Goal: Information Seeking & Learning: Learn about a topic

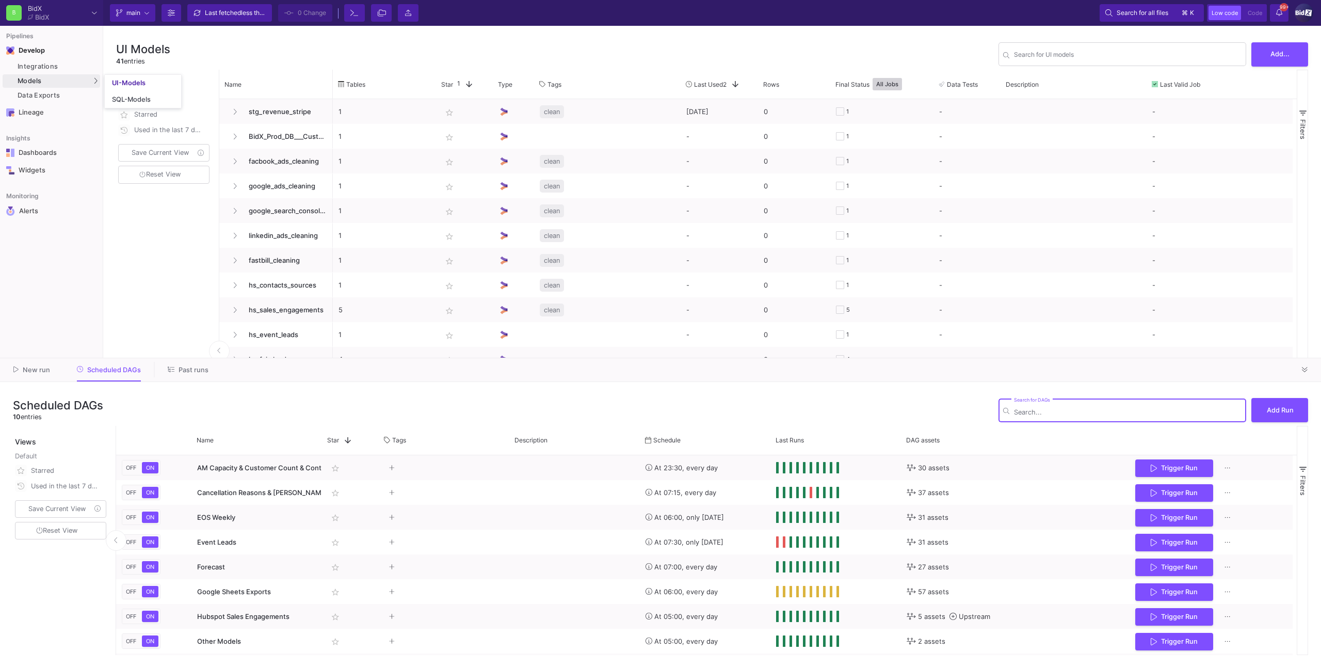
click at [131, 82] on div "UI-Models" at bounding box center [129, 83] width 34 height 8
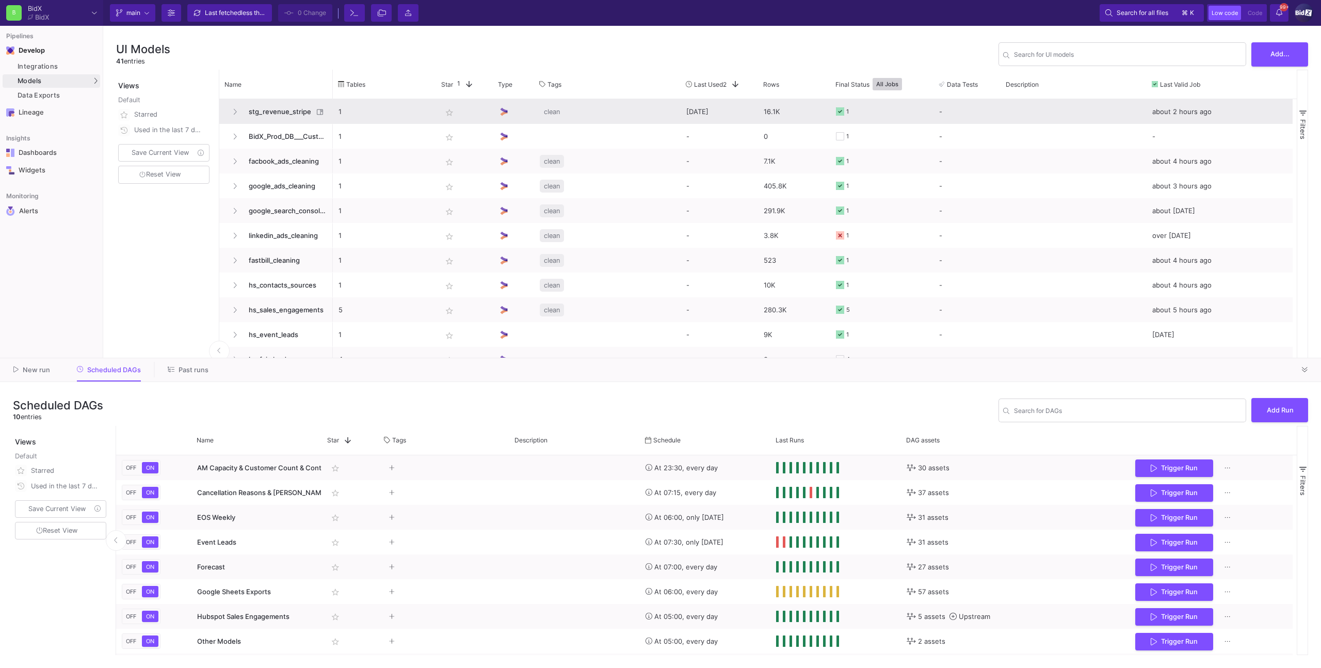
click at [266, 109] on span "stg_revenue_stripe" at bounding box center [278, 112] width 71 height 24
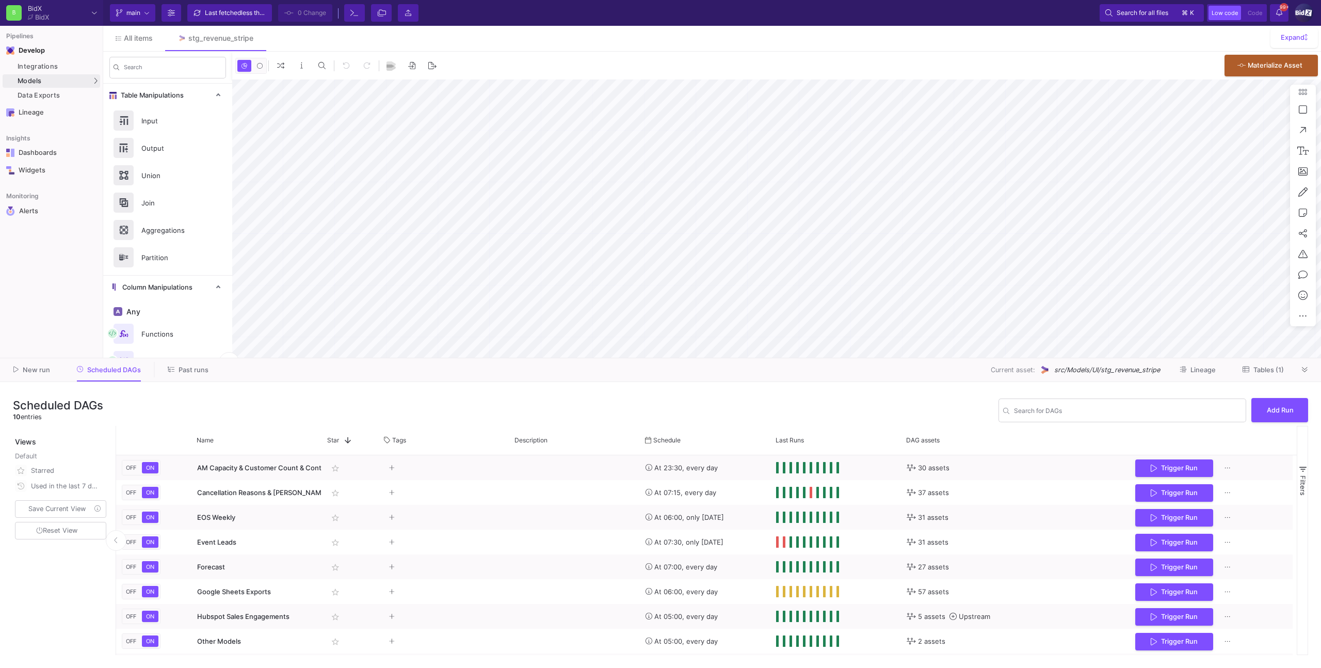
click at [1312, 373] on div at bounding box center [1304, 369] width 15 height 15
click at [1304, 371] on icon at bounding box center [1305, 369] width 6 height 7
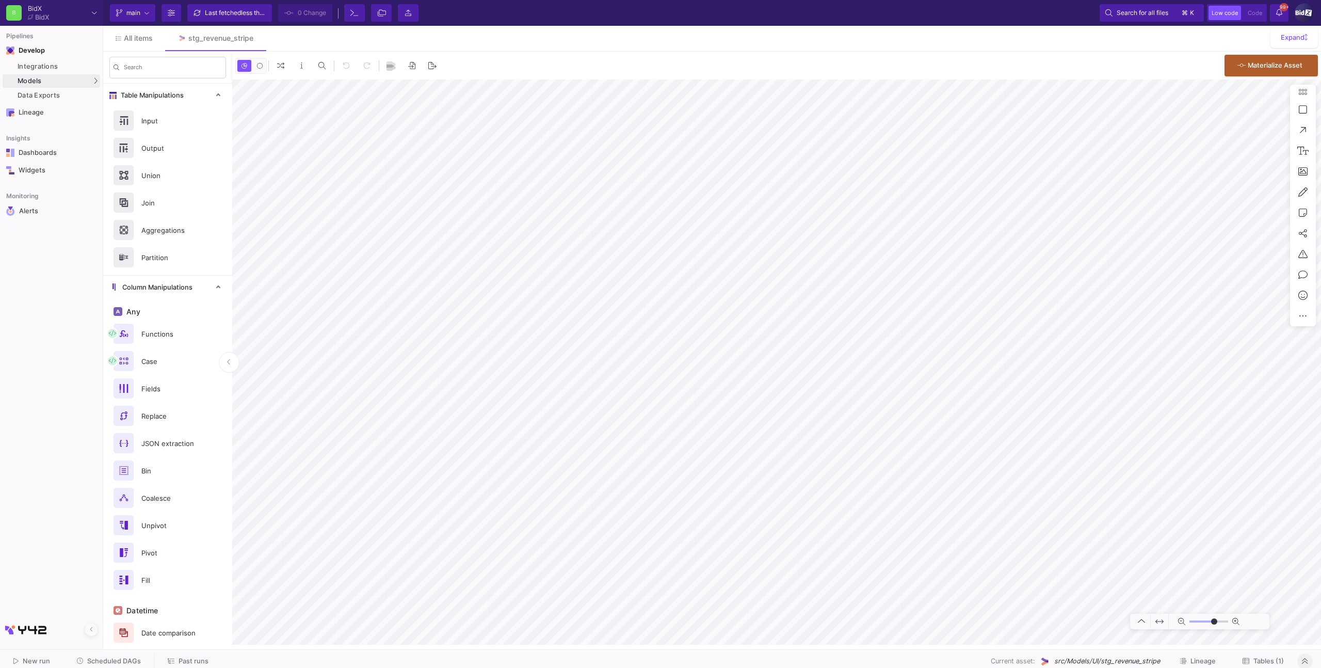
type input "-31"
click at [138, 38] on span "All items" at bounding box center [138, 38] width 29 height 8
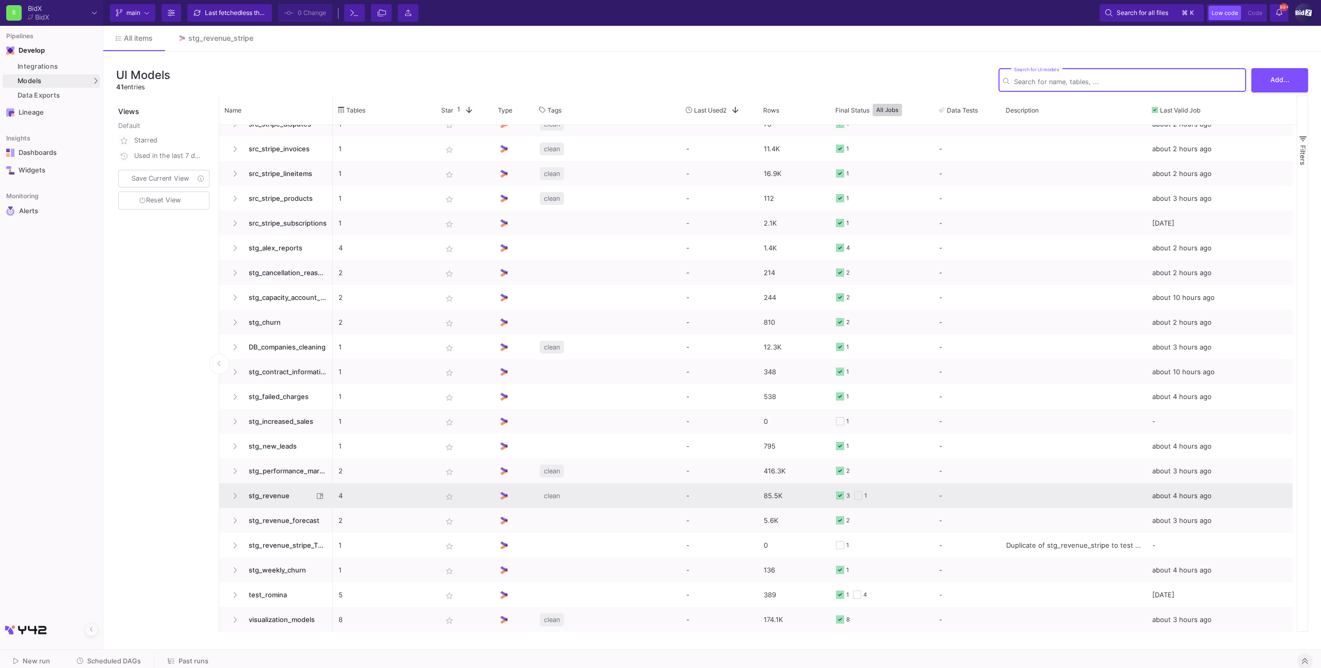
click at [288, 484] on span "stg_revenue" at bounding box center [278, 495] width 71 height 24
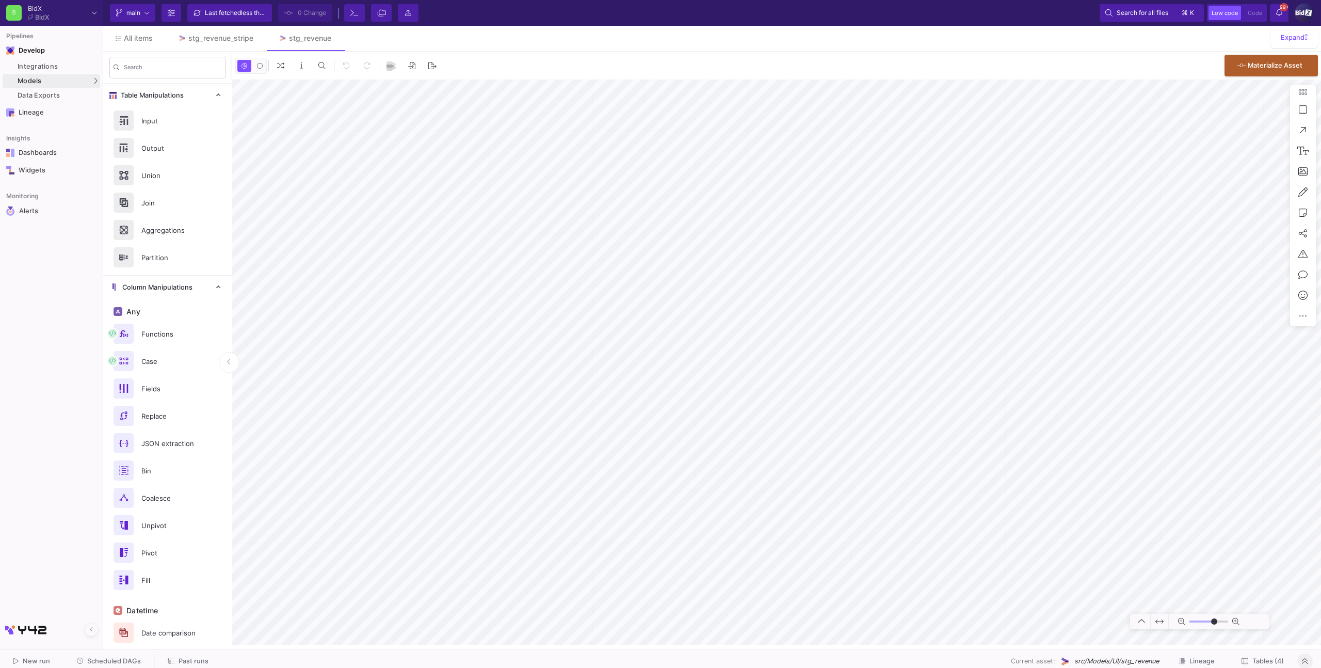
type input "-9"
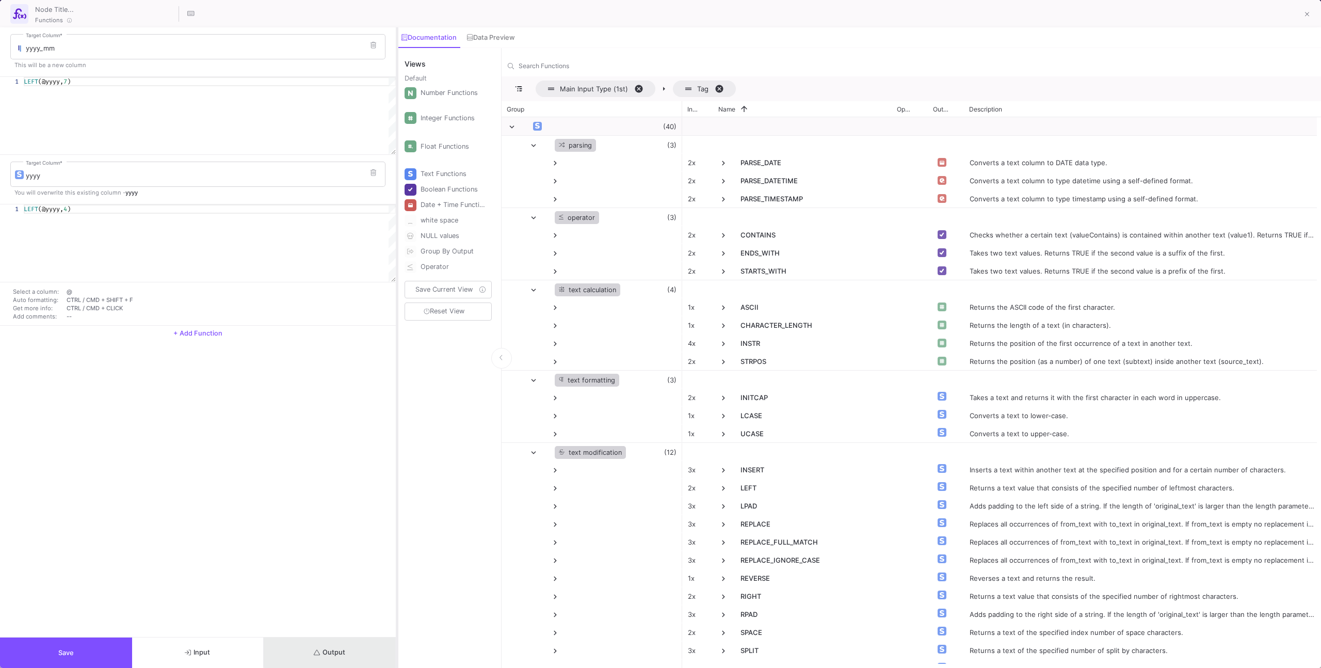
drag, startPoint x: 375, startPoint y: 648, endPoint x: 396, endPoint y: 596, distance: 55.5
click at [375, 647] on button "Output" at bounding box center [330, 652] width 132 height 30
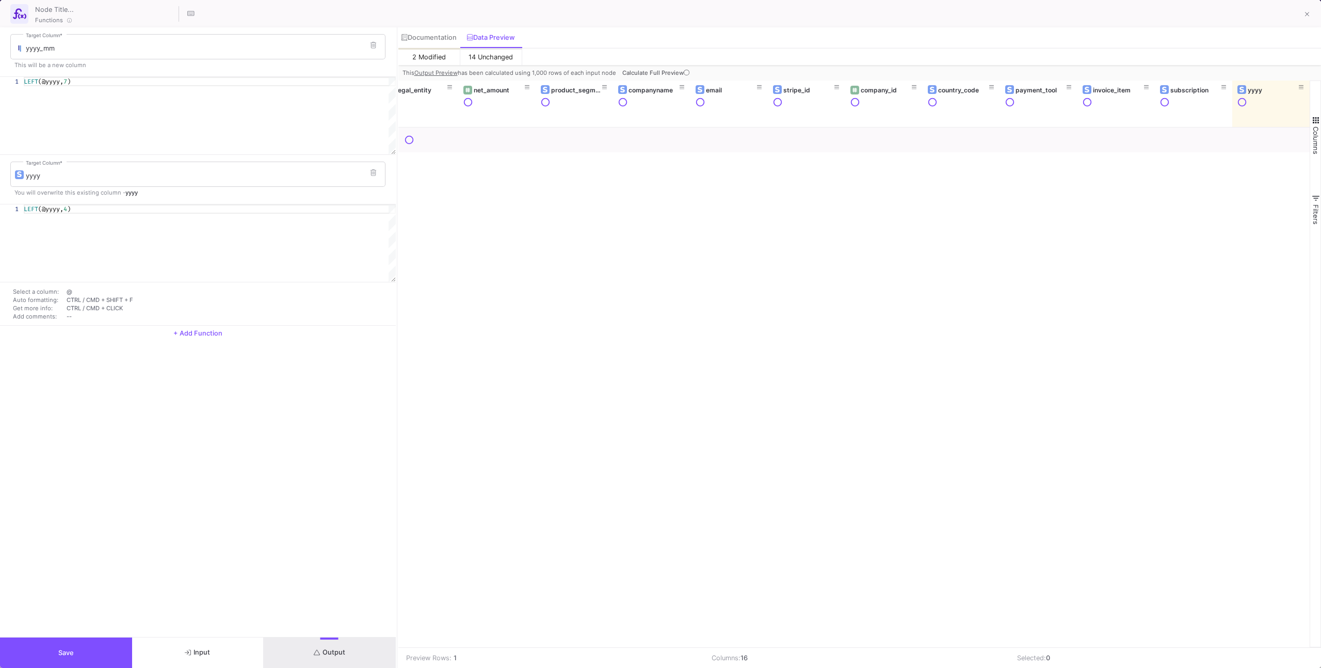
click at [669, 72] on span "Calculate Full Preview" at bounding box center [656, 72] width 69 height 7
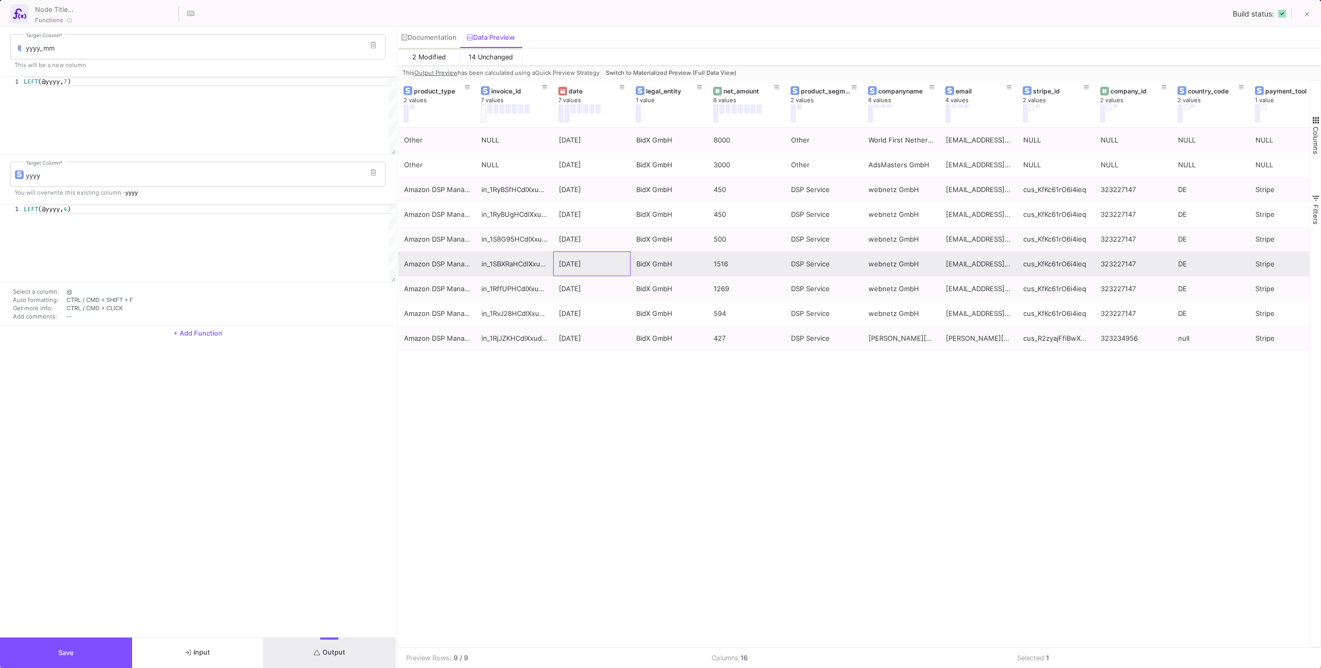
click at [591, 271] on div "[DATE]" at bounding box center [592, 264] width 66 height 24
drag, startPoint x: 685, startPoint y: 266, endPoint x: 694, endPoint y: 265, distance: 9.9
click at [686, 266] on div "BidX GmbH" at bounding box center [669, 264] width 66 height 24
click at [708, 264] on div "1516" at bounding box center [746, 263] width 77 height 25
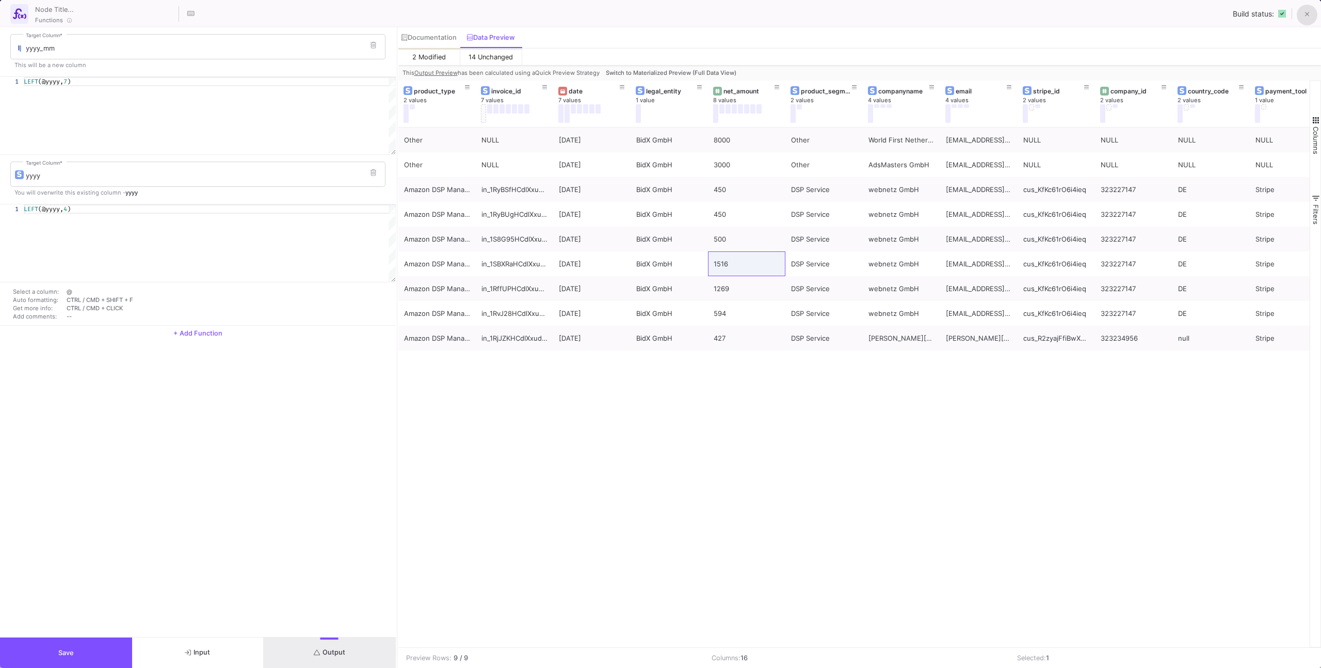
click at [1308, 9] on span at bounding box center [1307, 14] width 5 height 11
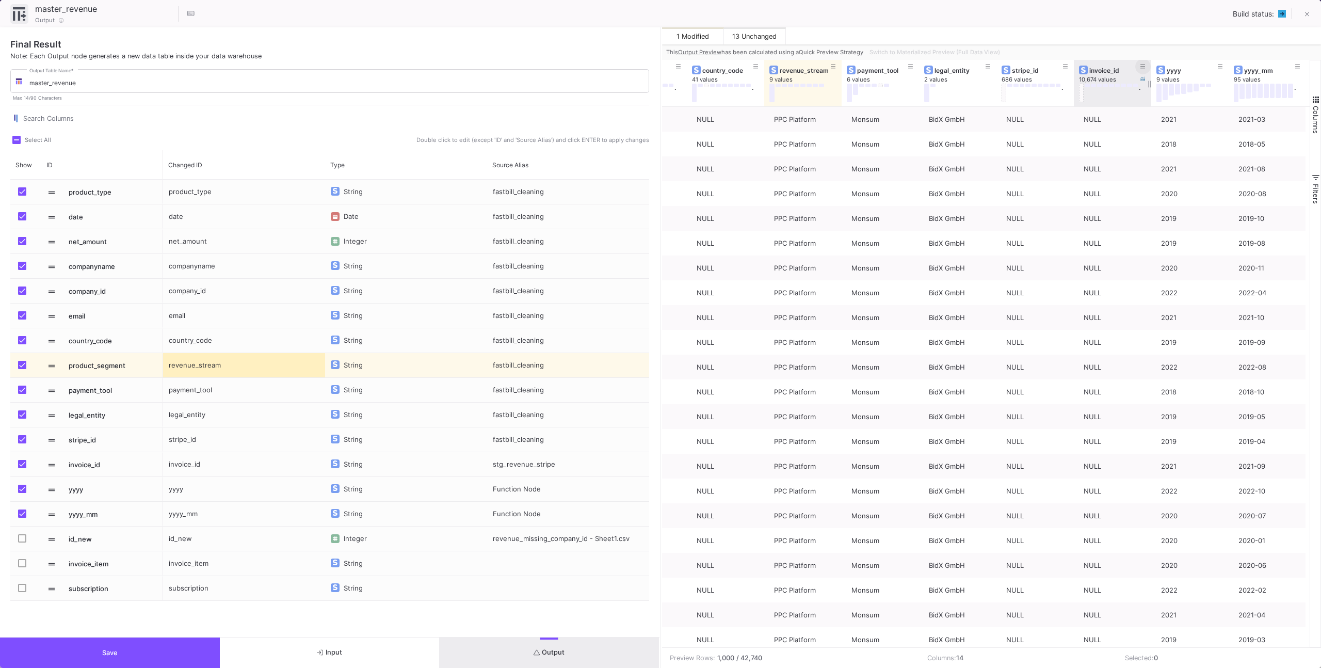
click at [1143, 69] on icon at bounding box center [1142, 67] width 5 height 6
type input "in_1SBXRaHCdlXxudfixTuUasJr"
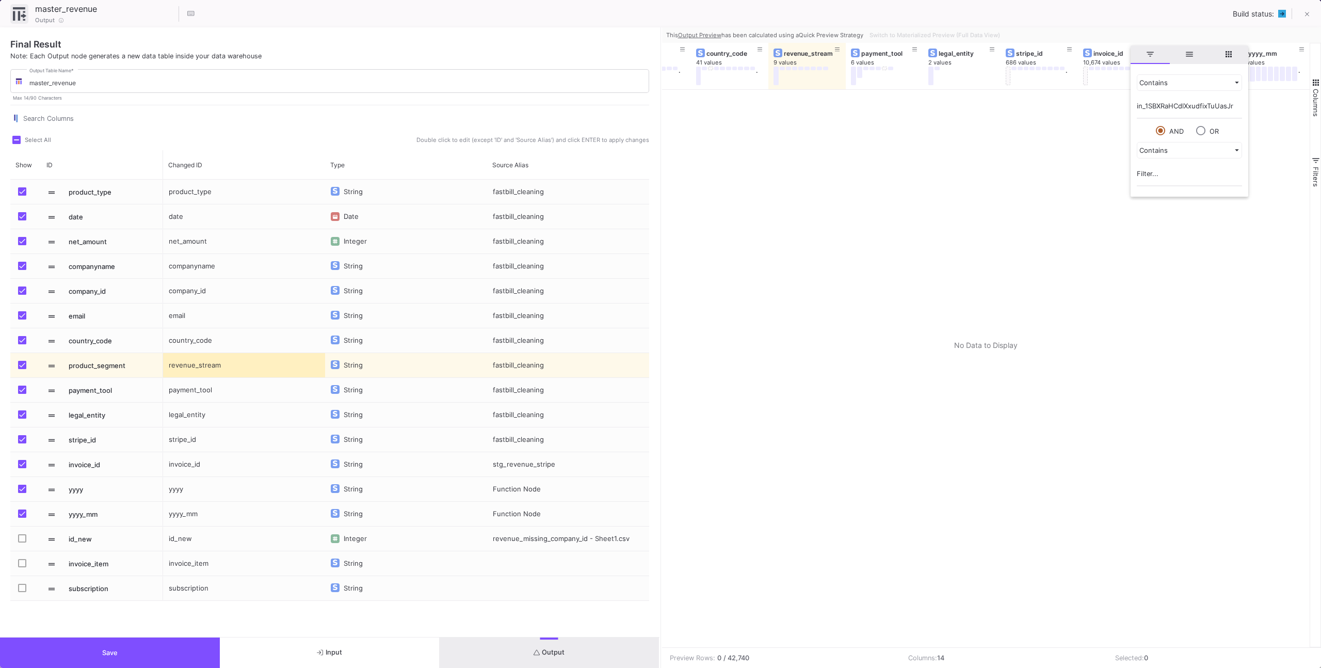
drag, startPoint x: 1099, startPoint y: 125, endPoint x: 1041, endPoint y: 94, distance: 65.6
click at [1099, 125] on div at bounding box center [986, 368] width 648 height 557
click at [965, 32] on span "Switch to Materialized Preview (Full Data View)" at bounding box center [934, 34] width 131 height 7
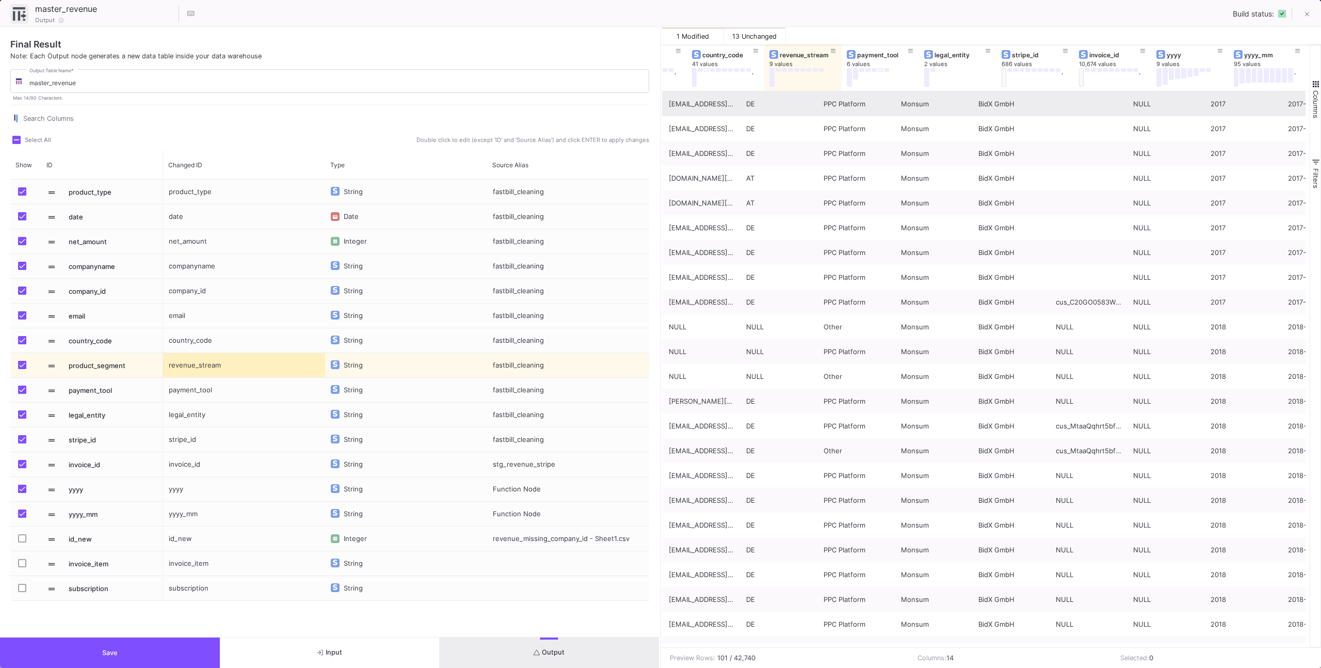
scroll to position [0, 440]
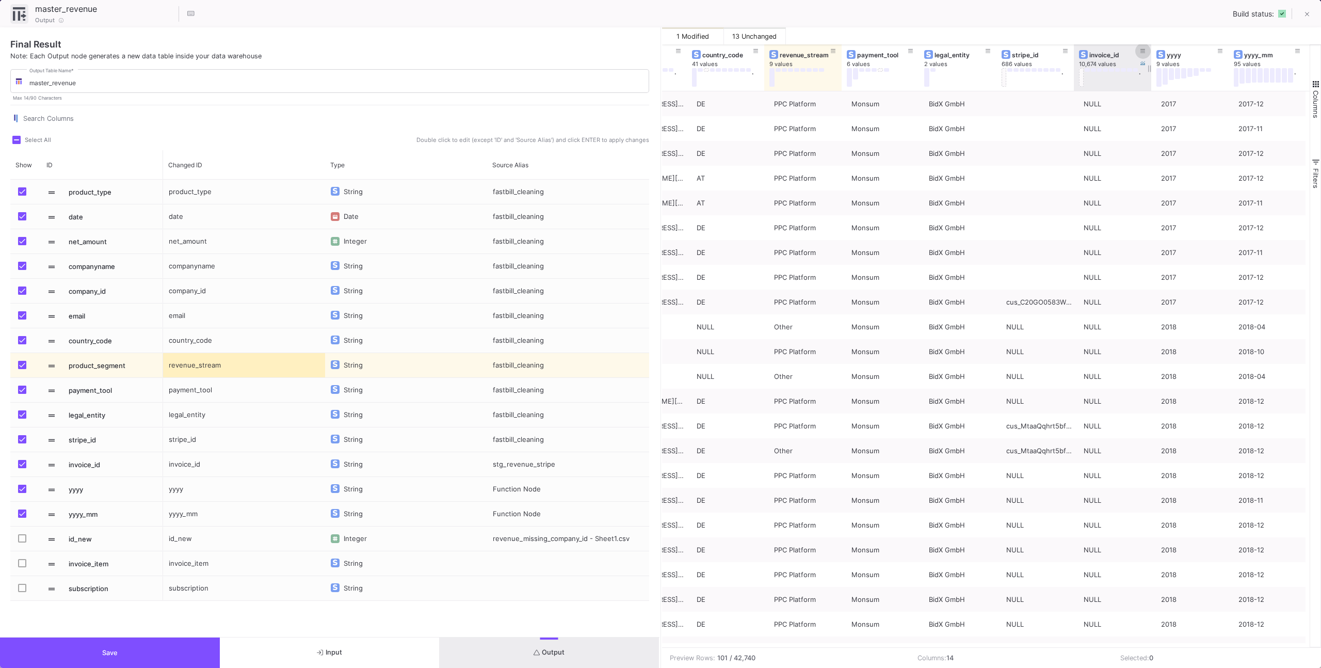
click at [1144, 50] on icon at bounding box center [1142, 52] width 5 height 6
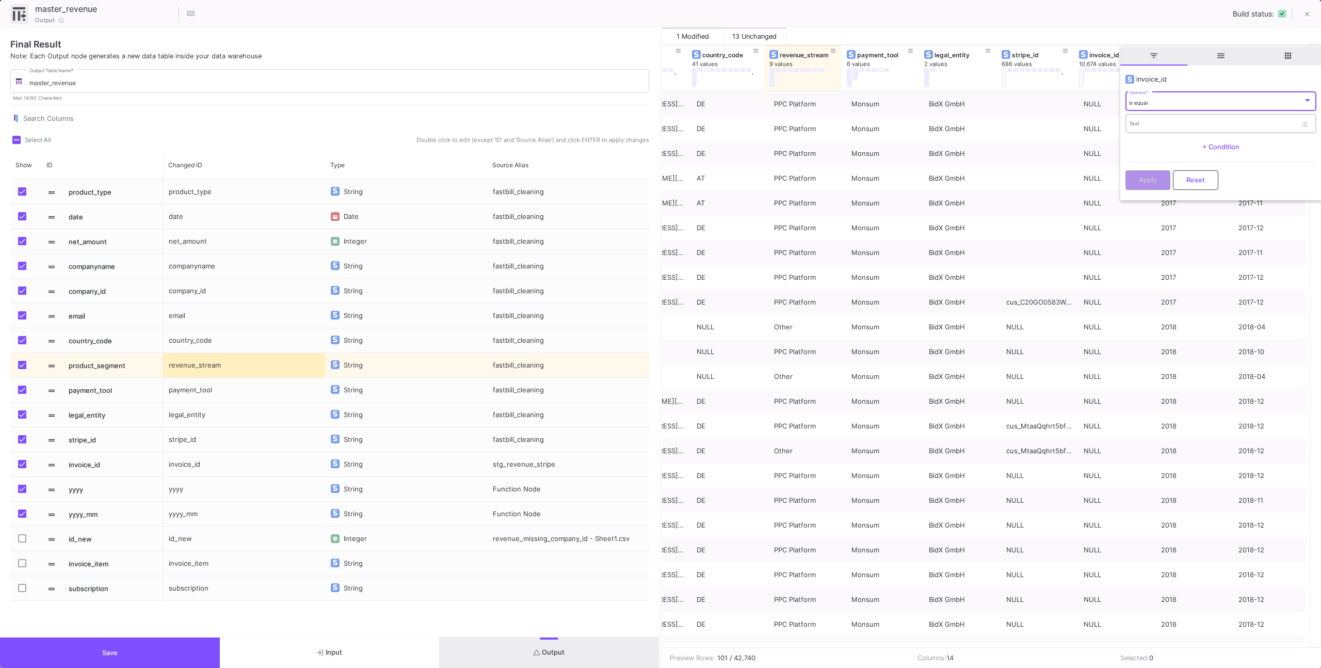
click at [1137, 118] on div "Text" at bounding box center [1213, 122] width 168 height 21
paste input "in_1SBXRaHCdlXxudfixTuUasJr"
type input "in_1SBXRaHCdlXxudfixTuUasJr"
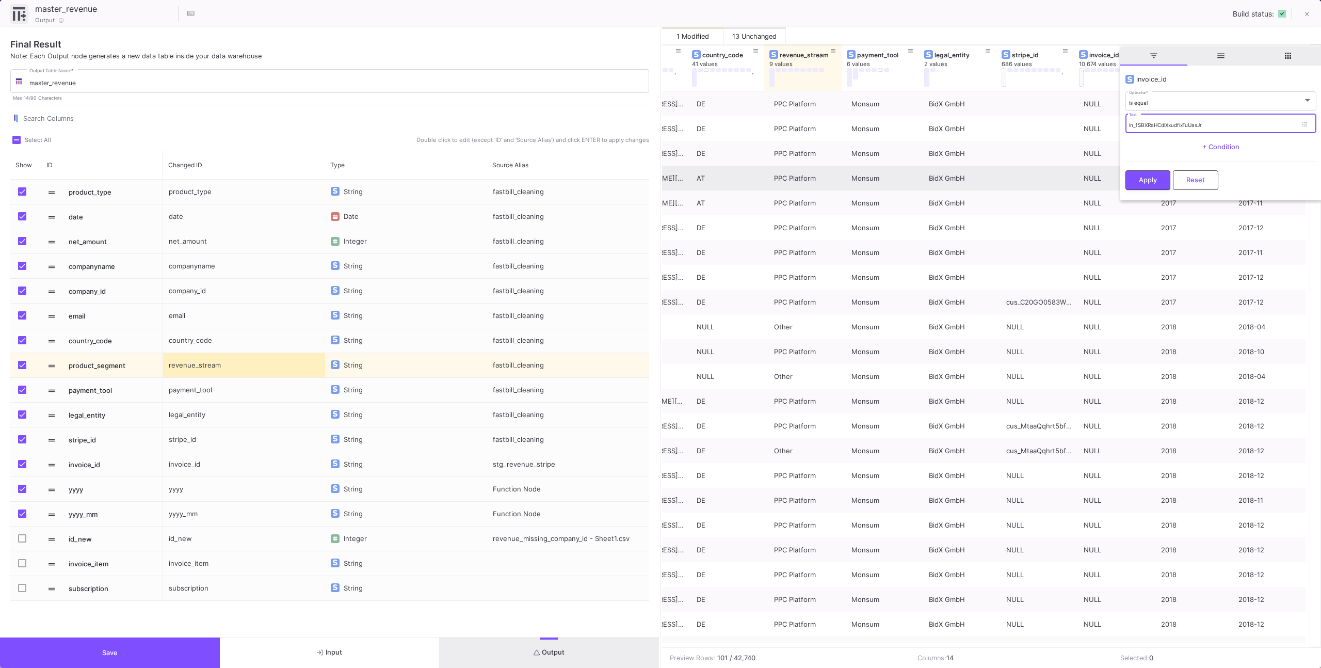
click at [1147, 178] on span "Apply" at bounding box center [1148, 180] width 18 height 8
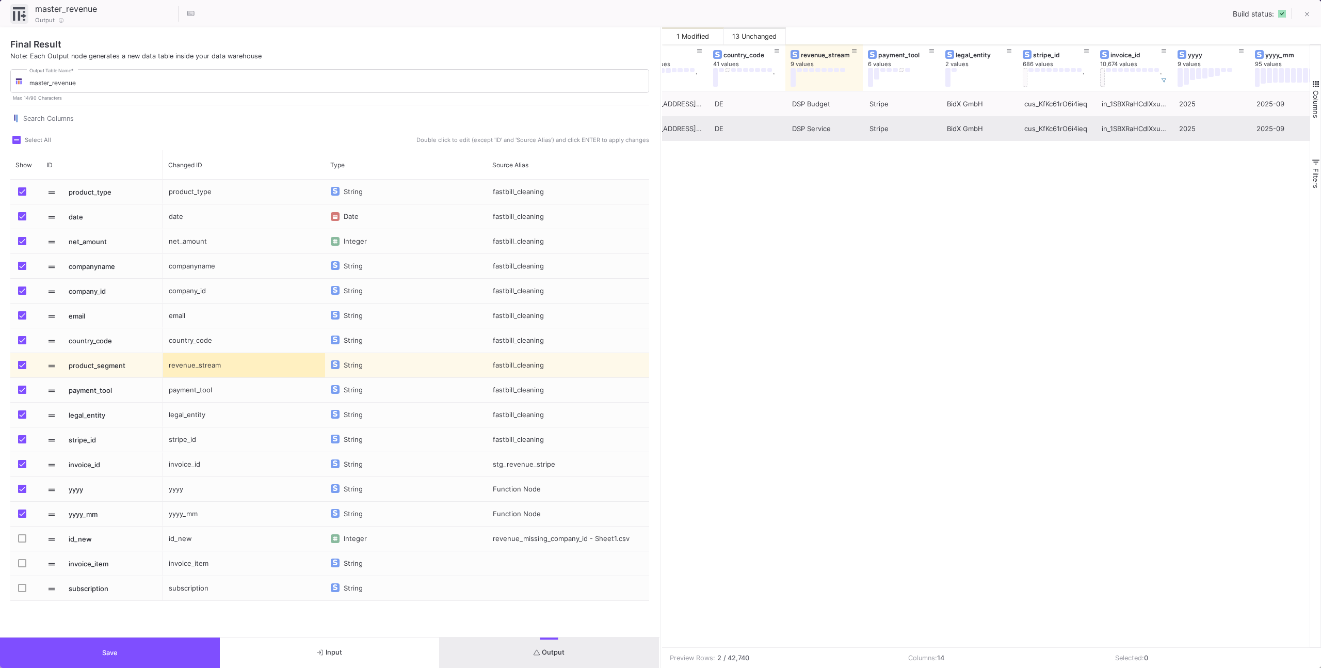
scroll to position [0, 418]
